Goal: Use online tool/utility: Utilize a website feature to perform a specific function

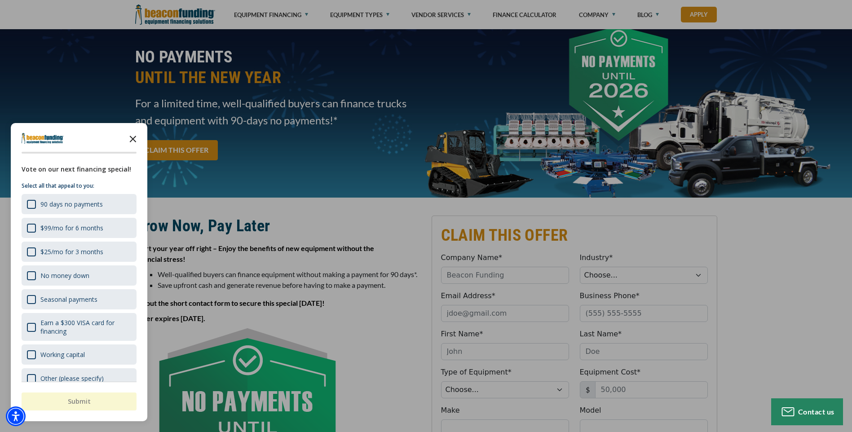
click at [132, 139] on polygon "Close the survey" at bounding box center [133, 139] width 7 height 7
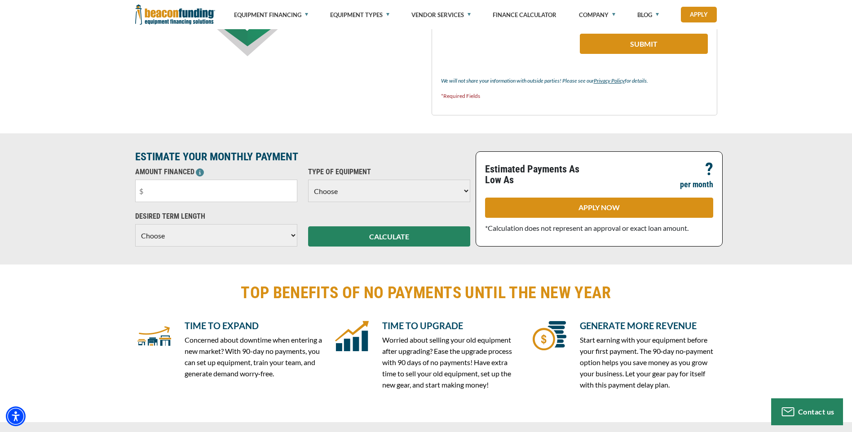
scroll to position [584, 0]
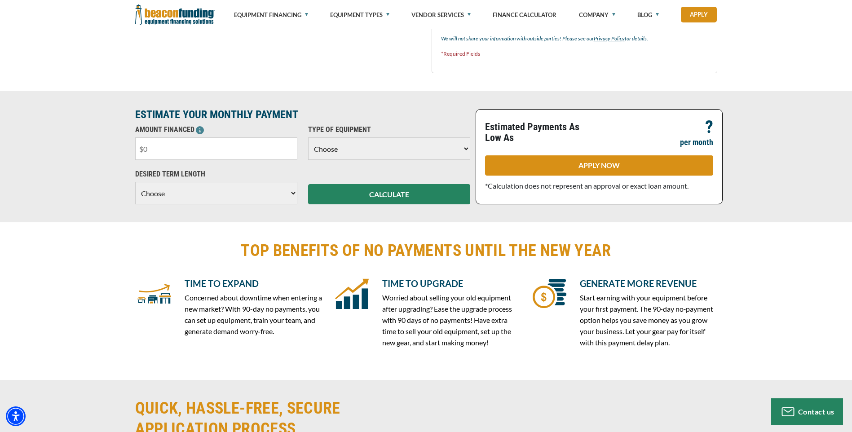
click at [173, 149] on input "text" at bounding box center [216, 148] width 162 height 22
type input "$75,000"
click at [457, 145] on select "Choose Backhoe Boom/Bucket Truck Chipper Commercial Mower Crane DTG/DTF Printin…" at bounding box center [389, 148] width 162 height 22
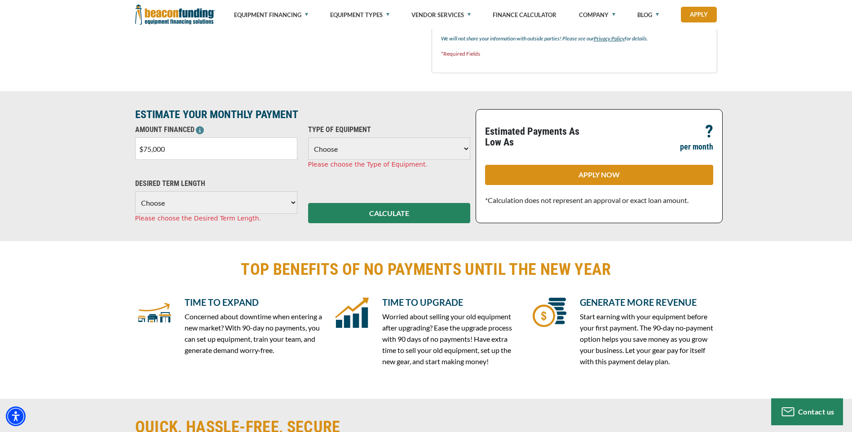
select select "5"
click at [308, 137] on select "Choose Backhoe Boom/Bucket Truck Chipper Commercial Mower Crane DTG/DTF Printin…" at bounding box center [389, 148] width 162 height 22
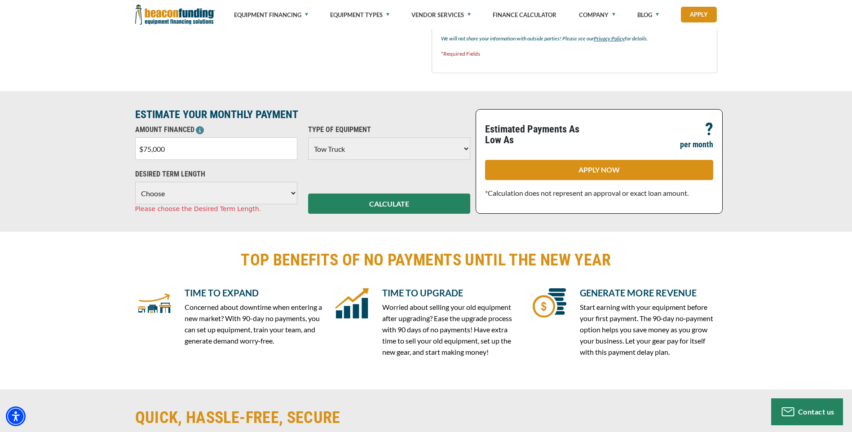
click at [289, 192] on select "Choose 36 Months 48 Months 60 Months" at bounding box center [216, 193] width 162 height 22
select select "36"
click at [135, 182] on select "Choose 36 Months 48 Months 60 Months" at bounding box center [216, 193] width 162 height 22
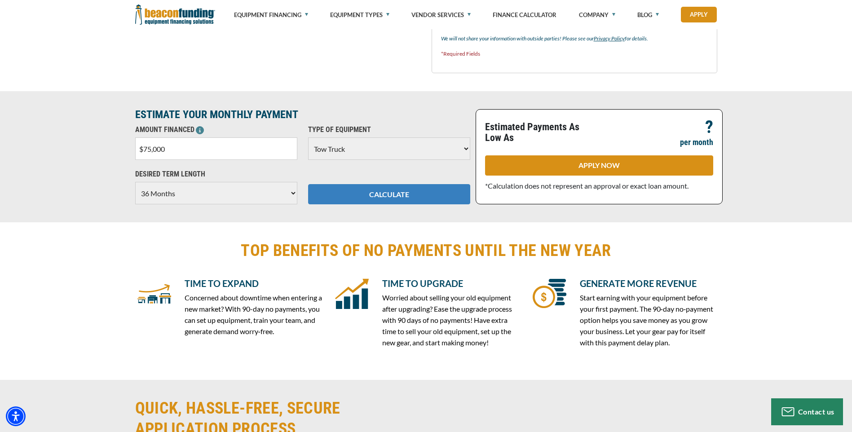
click at [398, 196] on button "CALCULATE" at bounding box center [389, 194] width 162 height 20
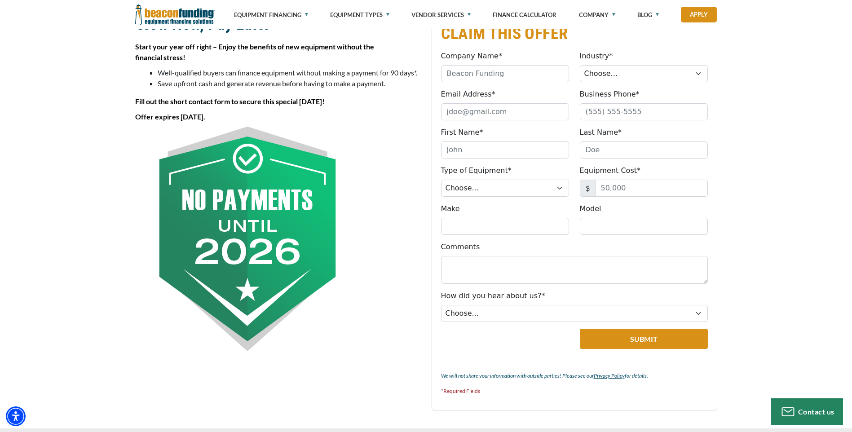
scroll to position [224, 0]
